Goal: Information Seeking & Learning: Learn about a topic

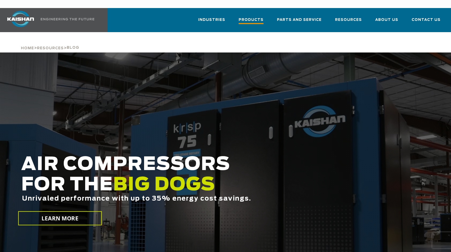
click at [257, 17] on span "Products" at bounding box center [251, 20] width 25 height 7
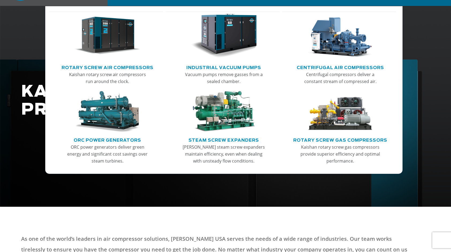
scroll to position [27, 0]
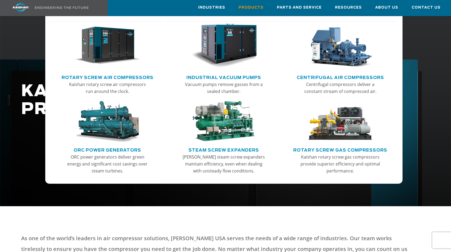
click at [338, 149] on link "Rotary Screw Gas Compressors" at bounding box center [340, 149] width 94 height 8
